Goal: Task Accomplishment & Management: Manage account settings

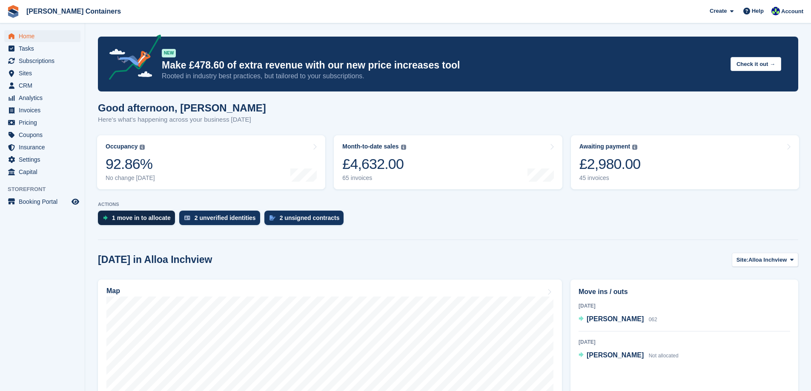
click at [140, 221] on div "1 move in to allocate" at bounding box center [141, 218] width 59 height 7
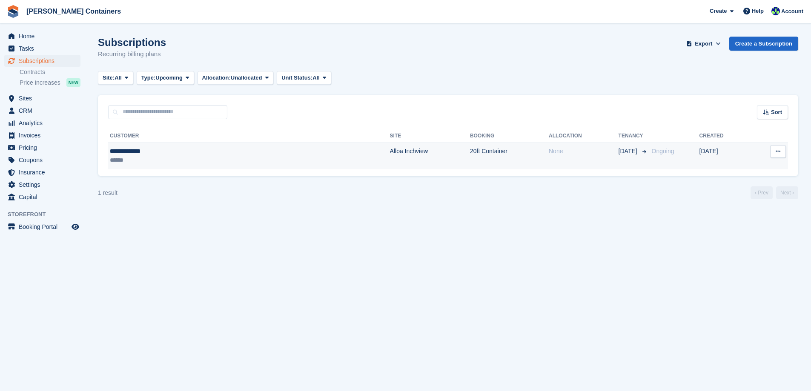
click at [470, 150] on td "20ft Container" at bounding box center [509, 156] width 79 height 27
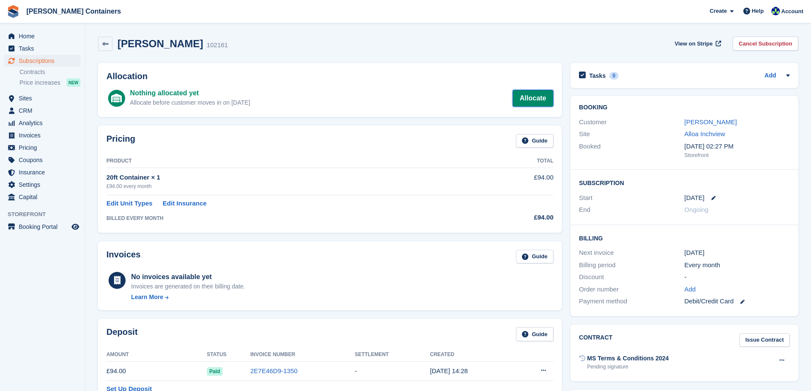
click at [529, 96] on link "Allocate" at bounding box center [533, 98] width 41 height 17
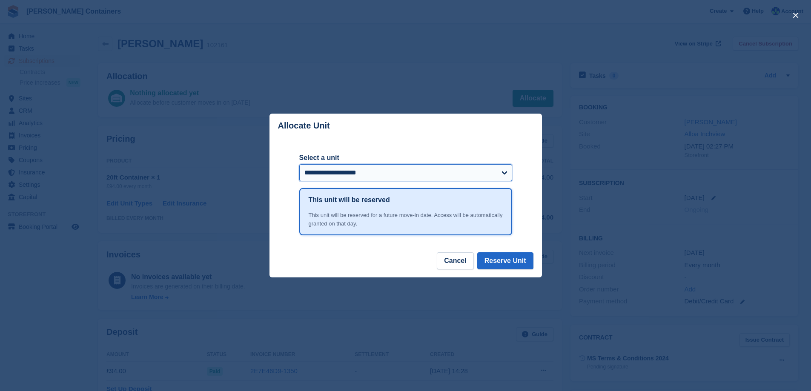
click at [477, 175] on select "**********" at bounding box center [405, 172] width 213 height 17
select select "*****"
click at [299, 165] on select "**********" at bounding box center [405, 172] width 213 height 17
click at [513, 262] on button "Reserve Unit" at bounding box center [505, 261] width 56 height 17
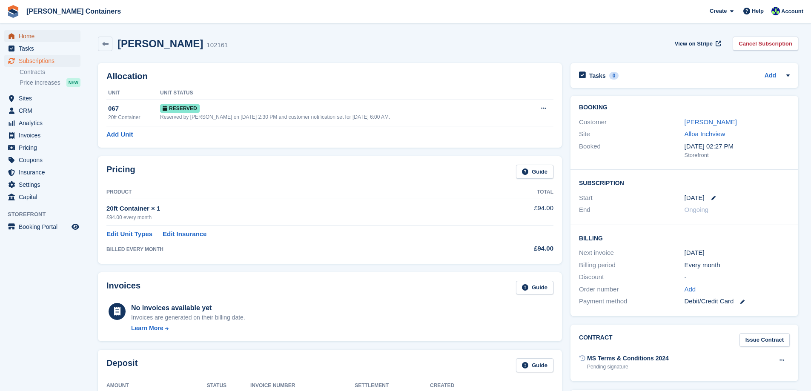
click at [25, 34] on span "Home" at bounding box center [44, 36] width 51 height 12
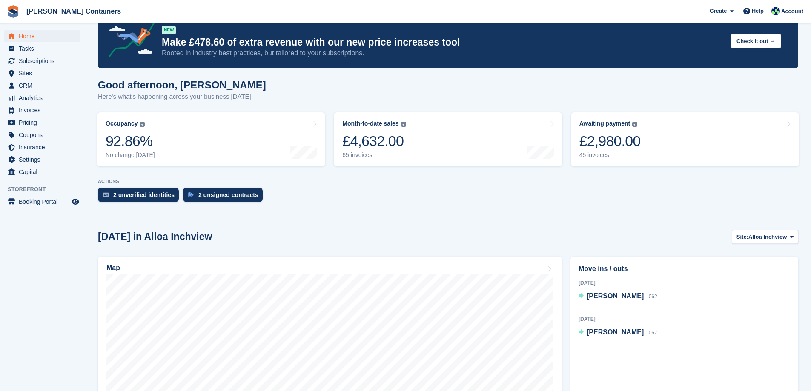
scroll to position [85, 0]
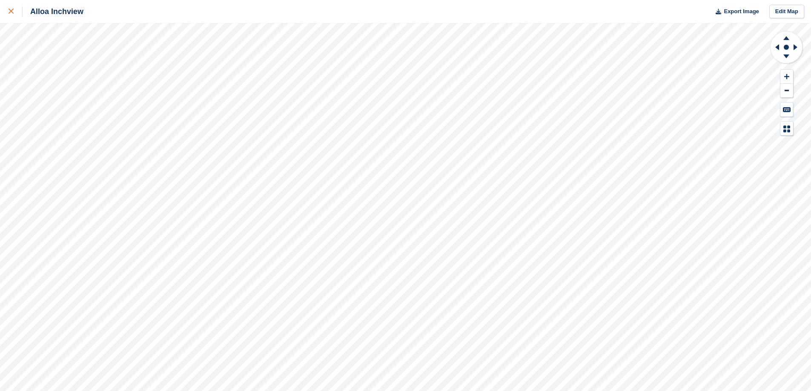
click at [9, 13] on icon at bounding box center [11, 11] width 5 height 5
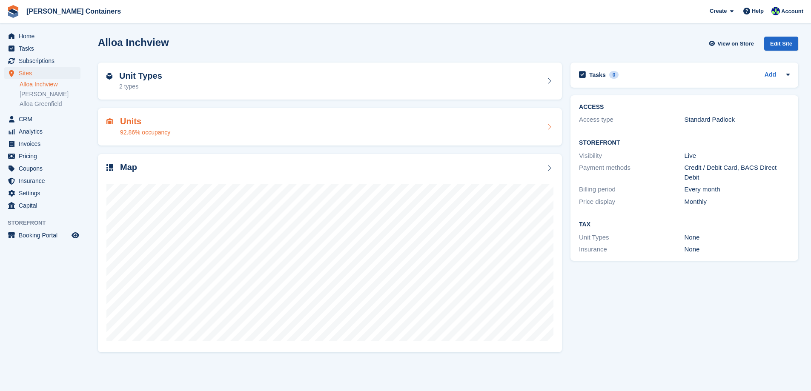
click at [170, 133] on div "Units 92.86% occupancy" at bounding box center [329, 127] width 447 height 20
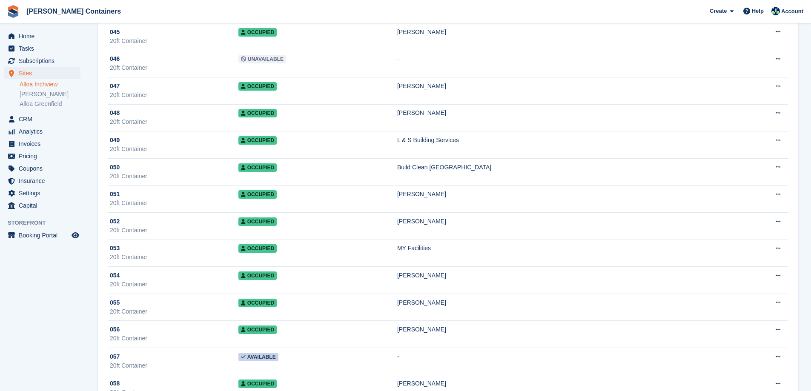
scroll to position [1278, 0]
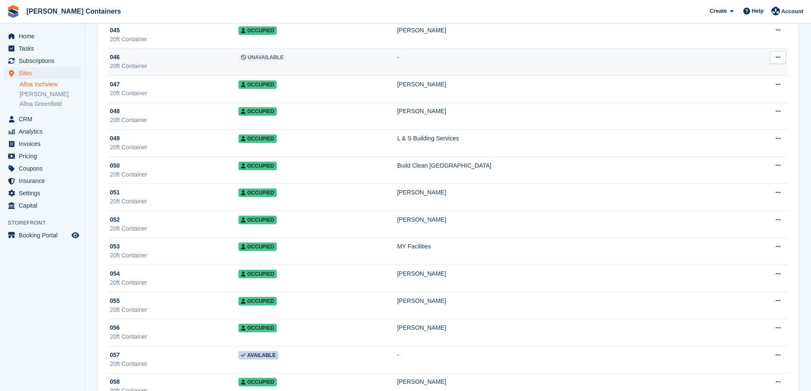
click at [672, 52] on td "-" at bounding box center [563, 62] width 332 height 27
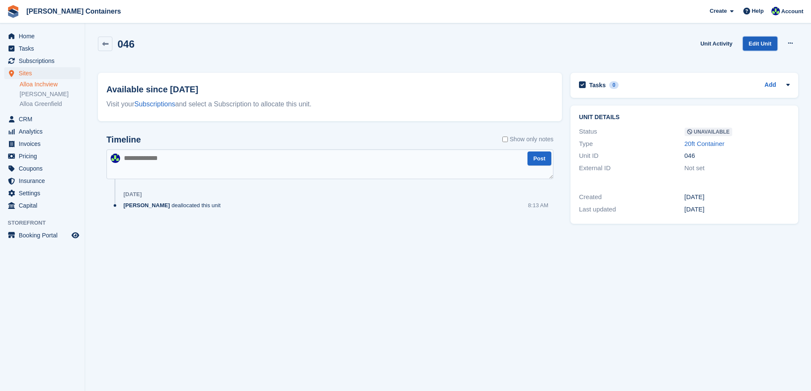
click at [762, 42] on link "Edit Unit" at bounding box center [760, 44] width 35 height 14
click at [790, 43] on icon at bounding box center [790, 43] width 5 height 6
click at [759, 62] on p "Make Available" at bounding box center [758, 60] width 74 height 11
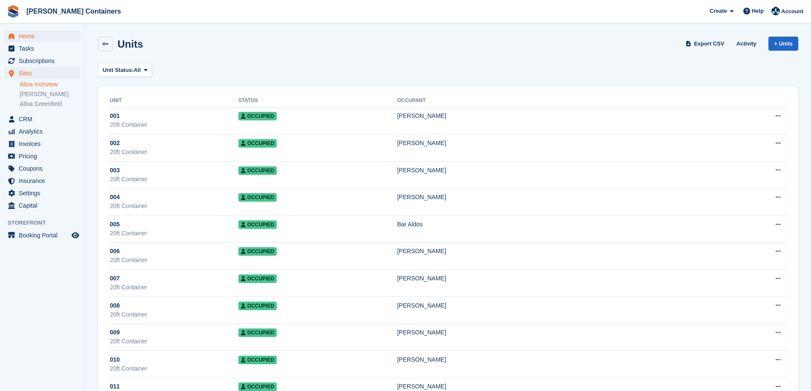
scroll to position [1278, 0]
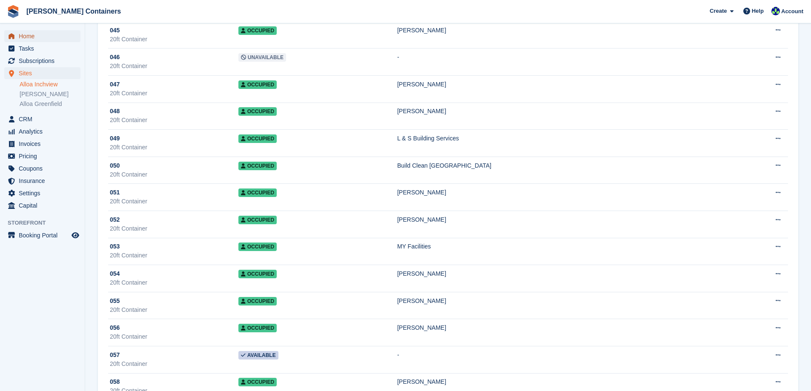
click at [22, 34] on span "Home" at bounding box center [44, 36] width 51 height 12
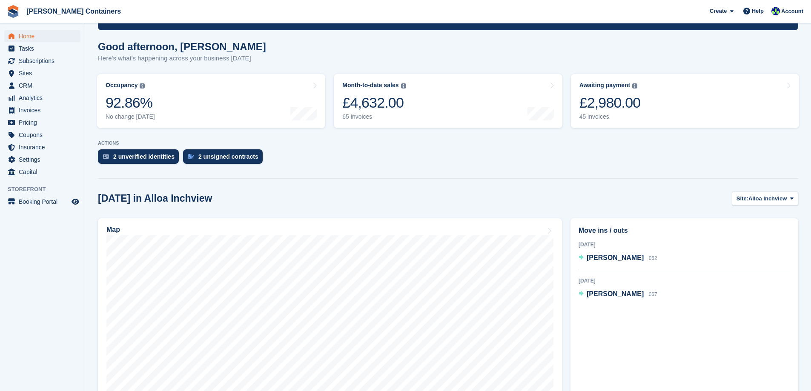
scroll to position [85, 0]
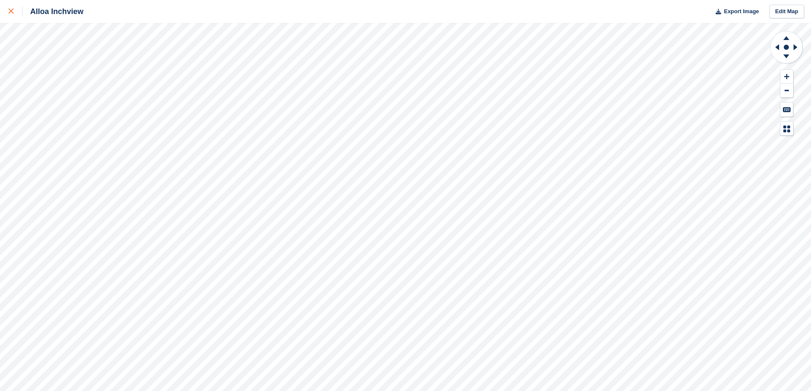
click at [9, 12] on icon at bounding box center [11, 11] width 5 height 5
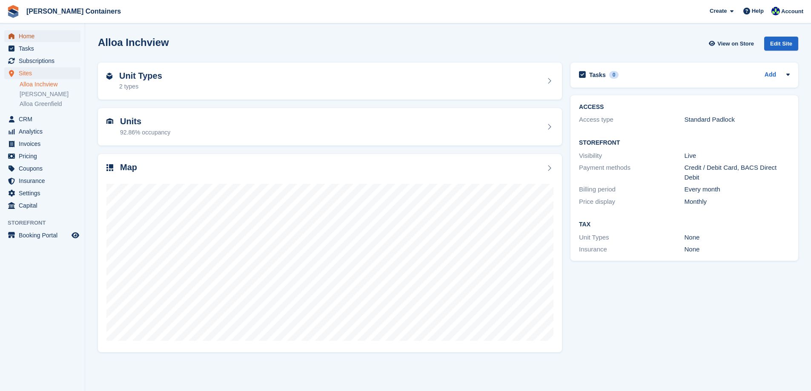
click at [24, 36] on span "Home" at bounding box center [44, 36] width 51 height 12
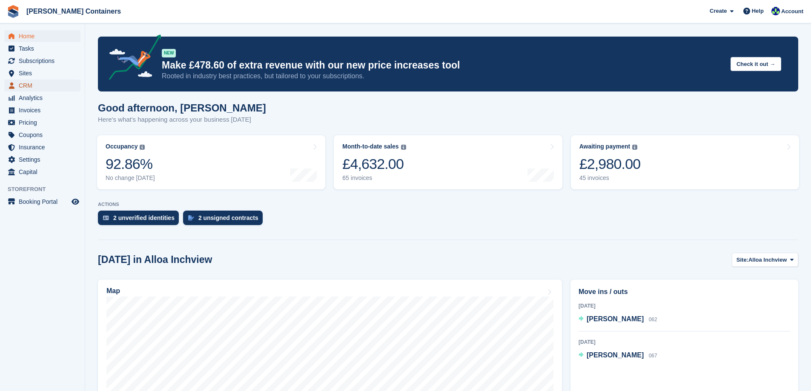
click at [29, 81] on span "CRM" at bounding box center [44, 86] width 51 height 12
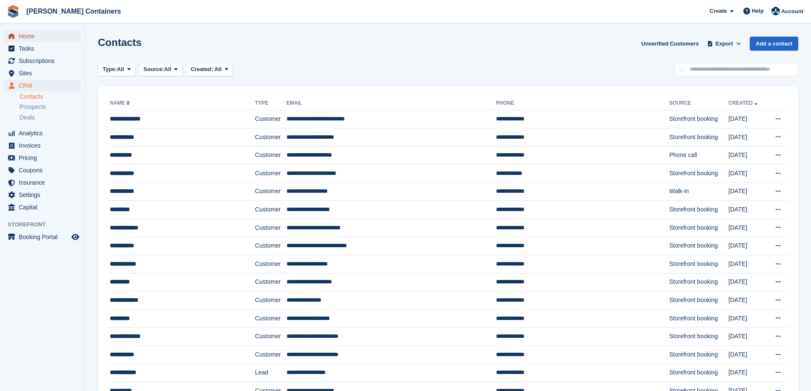
click at [24, 33] on span "Home" at bounding box center [44, 36] width 51 height 12
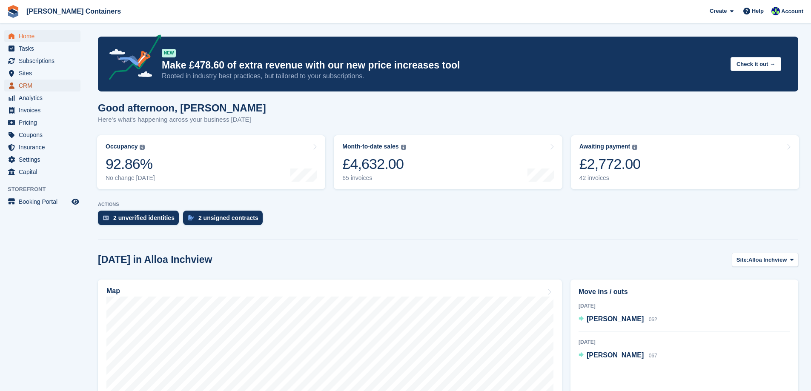
click at [26, 88] on span "CRM" at bounding box center [44, 86] width 51 height 12
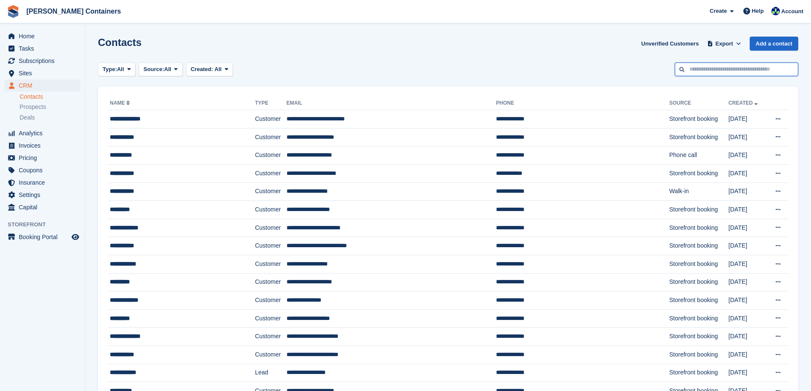
click at [707, 72] on input "text" at bounding box center [737, 70] width 124 height 14
click at [723, 67] on input "text" at bounding box center [737, 70] width 124 height 14
type input "********"
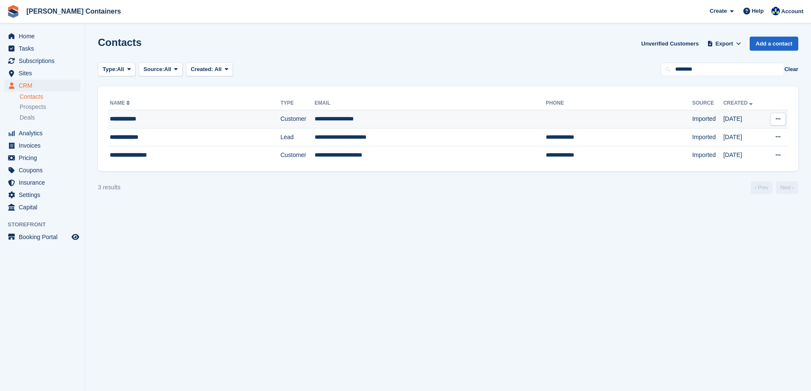
click at [352, 115] on td "**********" at bounding box center [430, 119] width 231 height 18
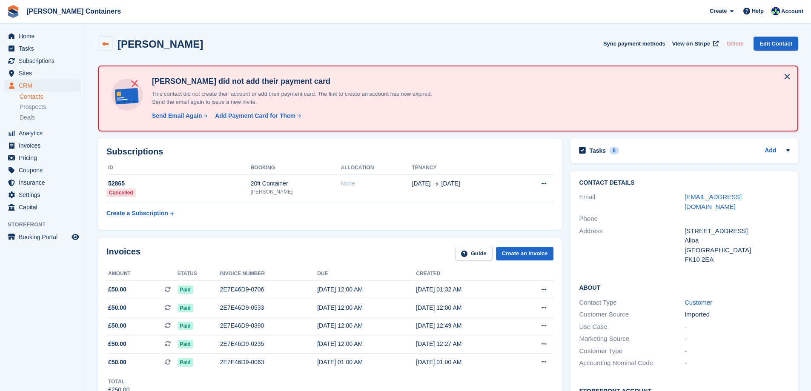
click at [102, 43] on icon at bounding box center [105, 44] width 6 height 6
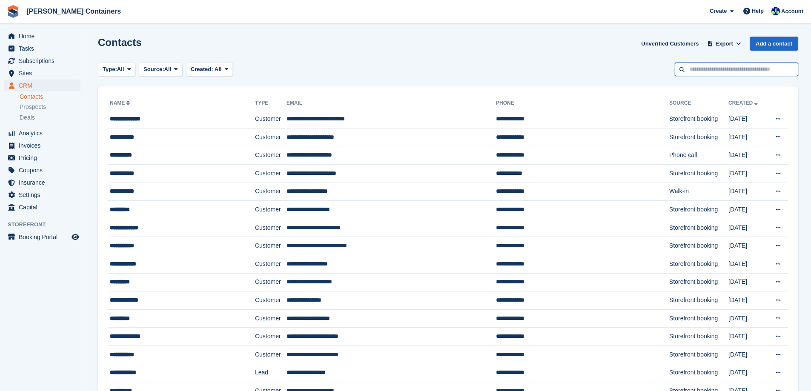
click at [711, 66] on input "text" at bounding box center [737, 70] width 124 height 14
type input "***"
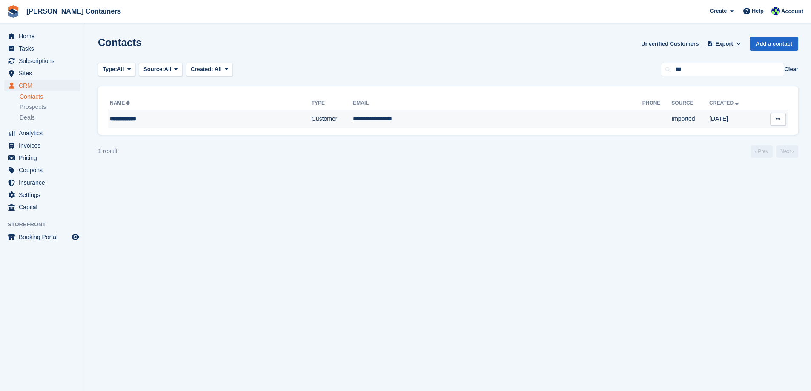
click at [430, 115] on td "**********" at bounding box center [497, 119] width 289 height 18
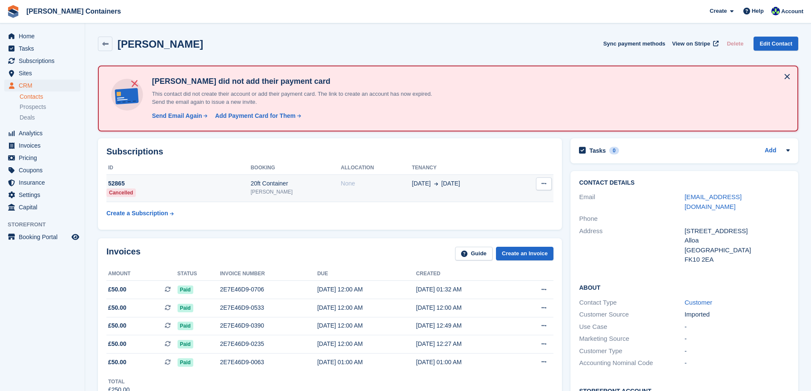
click at [311, 195] on div "[PERSON_NAME]" at bounding box center [296, 192] width 90 height 8
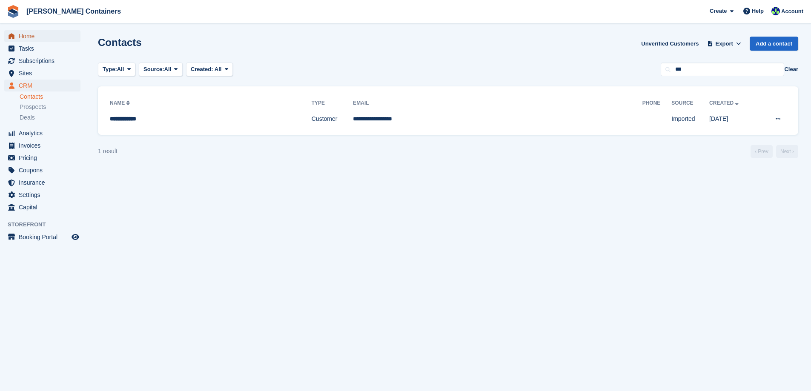
click at [32, 36] on span "Home" at bounding box center [44, 36] width 51 height 12
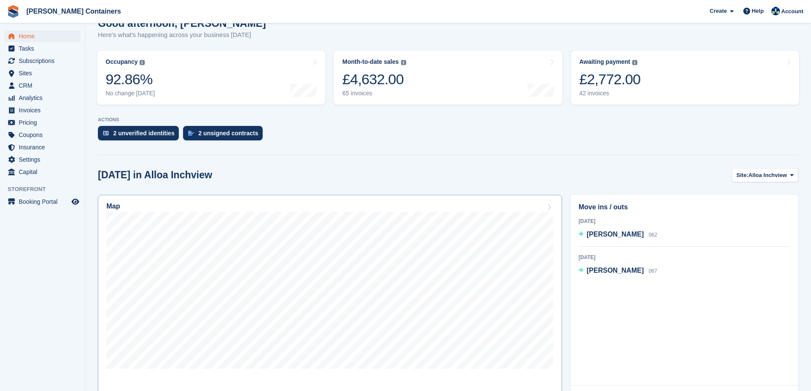
scroll to position [85, 0]
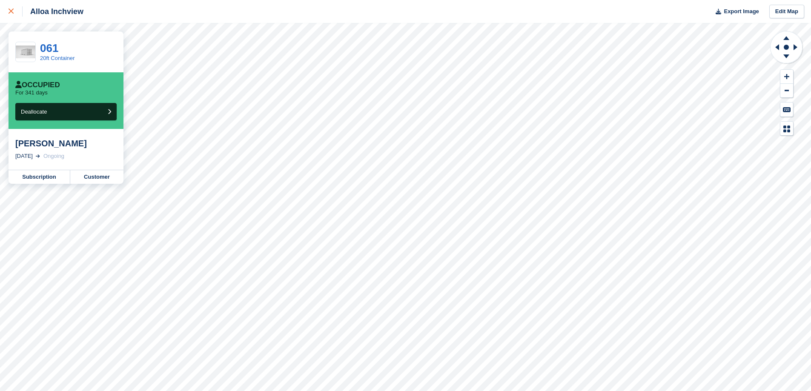
click at [10, 14] on icon at bounding box center [11, 11] width 5 height 5
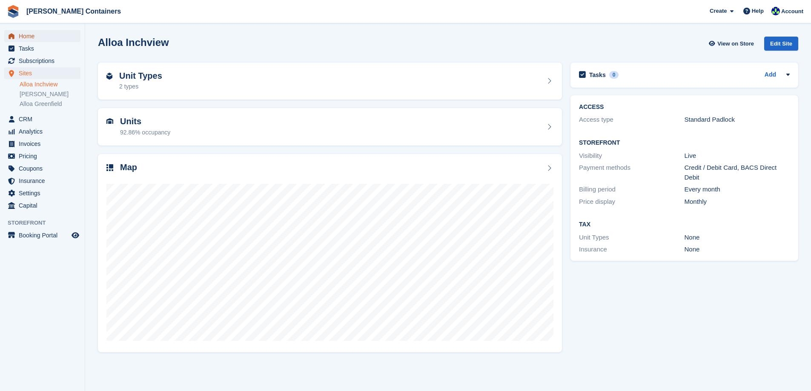
click at [25, 39] on span "Home" at bounding box center [44, 36] width 51 height 12
